Goal: Navigation & Orientation: Find specific page/section

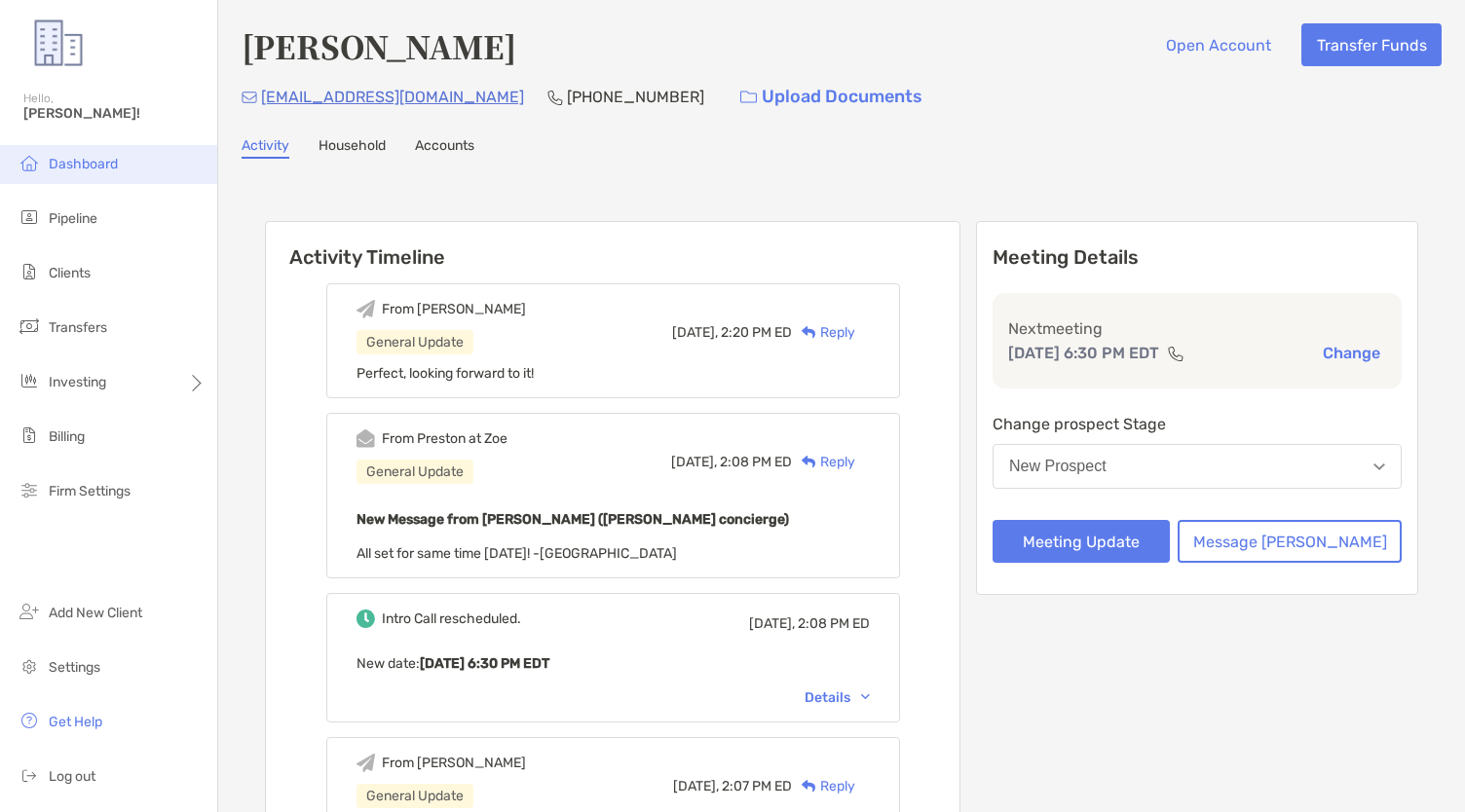
click at [45, 169] on li "Dashboard" at bounding box center [108, 165] width 217 height 39
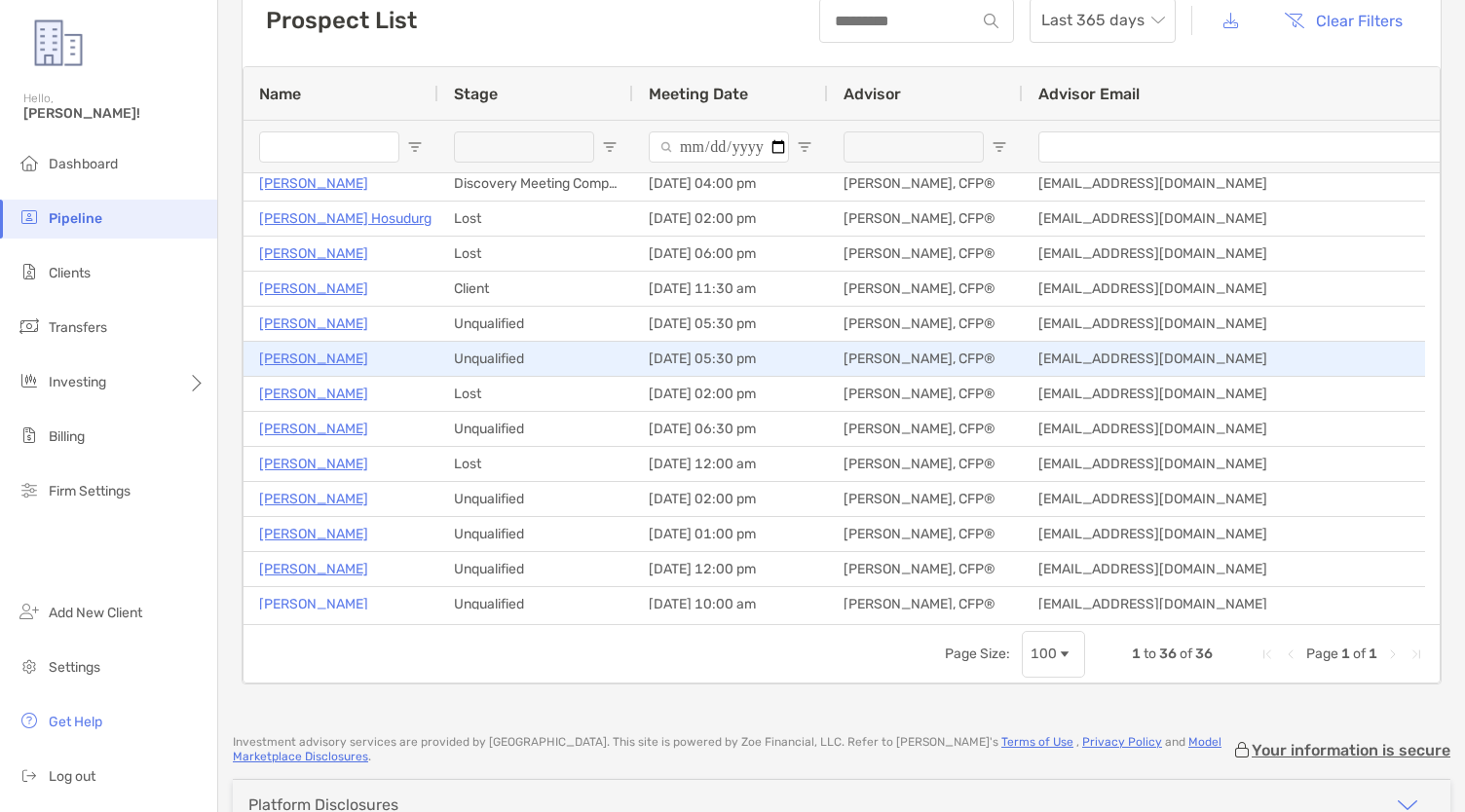
scroll to position [254, 0]
